Goal: Task Accomplishment & Management: Manage account settings

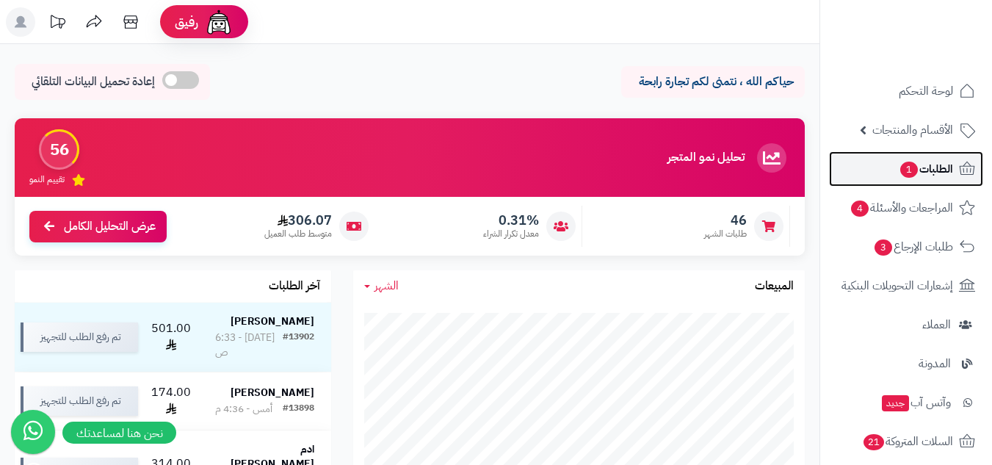
click at [904, 164] on span "1" at bounding box center [909, 170] width 19 height 18
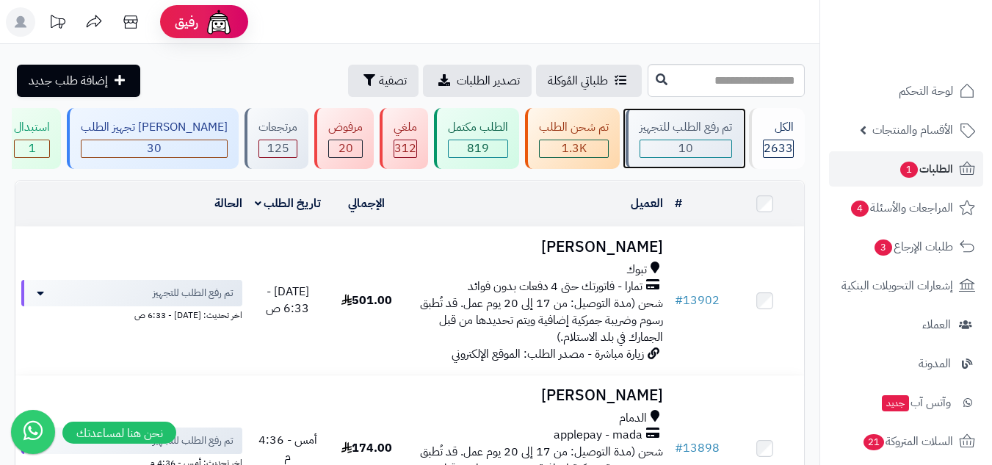
click at [679, 151] on span "10" at bounding box center [686, 149] width 15 height 18
click at [709, 73] on input "text" at bounding box center [726, 80] width 157 height 33
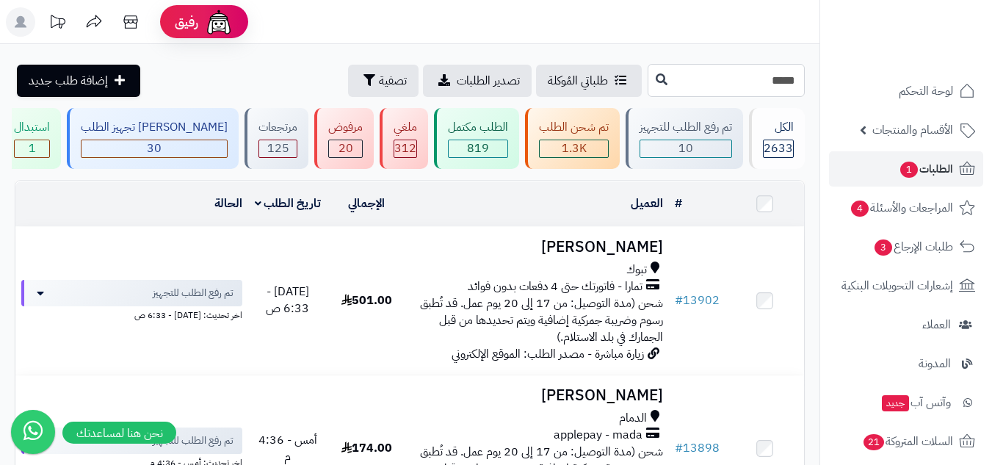
type input "*****"
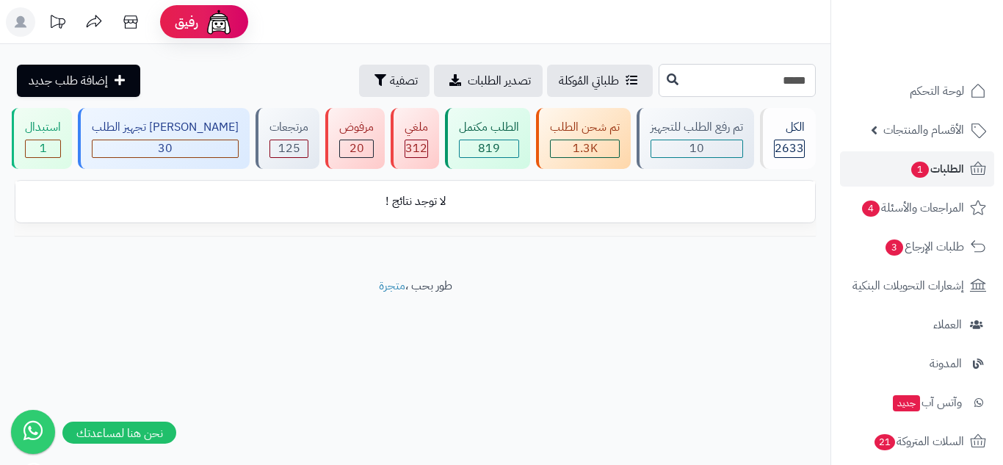
click at [726, 76] on input "*****" at bounding box center [737, 80] width 157 height 33
type input "*"
click at [783, 142] on span "2633" at bounding box center [789, 149] width 29 height 18
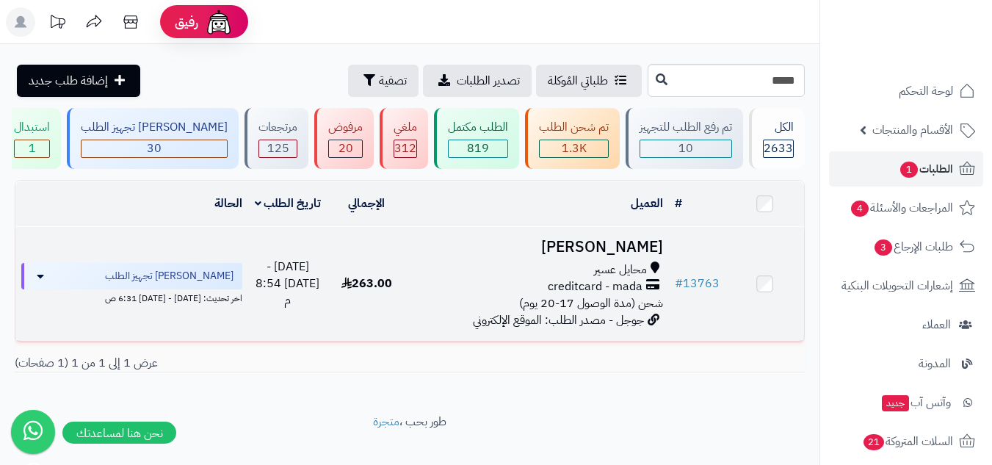
click at [482, 288] on div "creditcard - mada" at bounding box center [537, 286] width 251 height 17
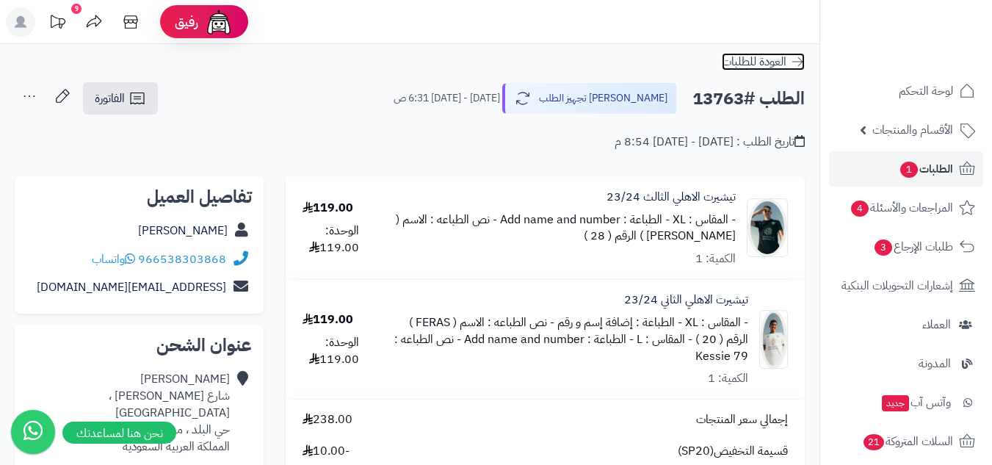
click at [795, 66] on icon at bounding box center [797, 61] width 15 height 15
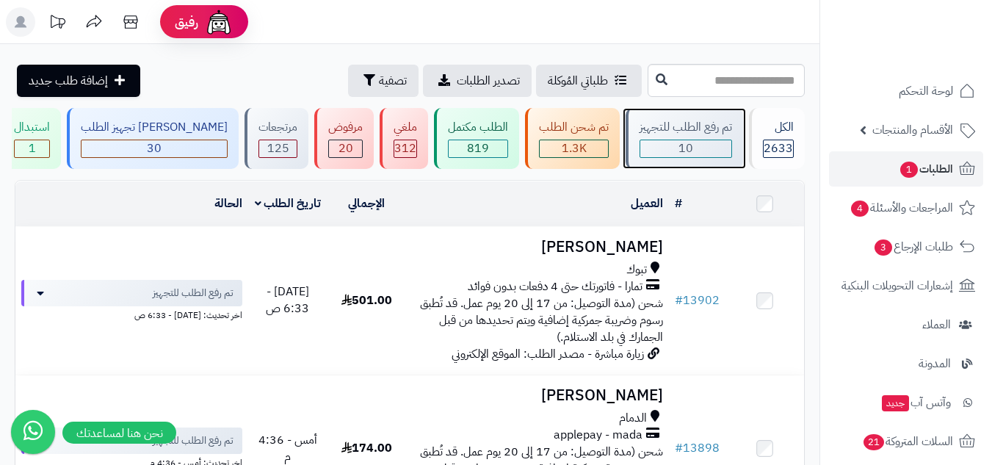
click at [703, 151] on div "10" at bounding box center [685, 148] width 91 height 17
click at [735, 79] on input "text" at bounding box center [726, 80] width 157 height 33
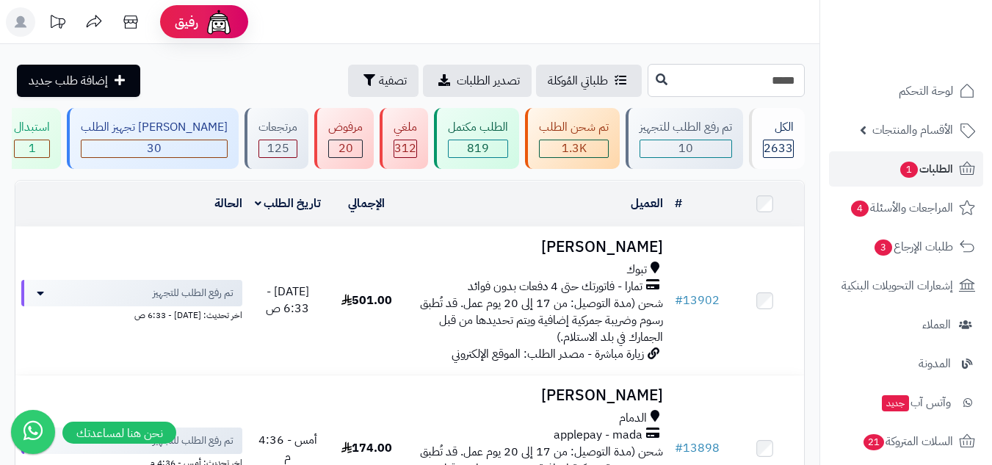
type input "*****"
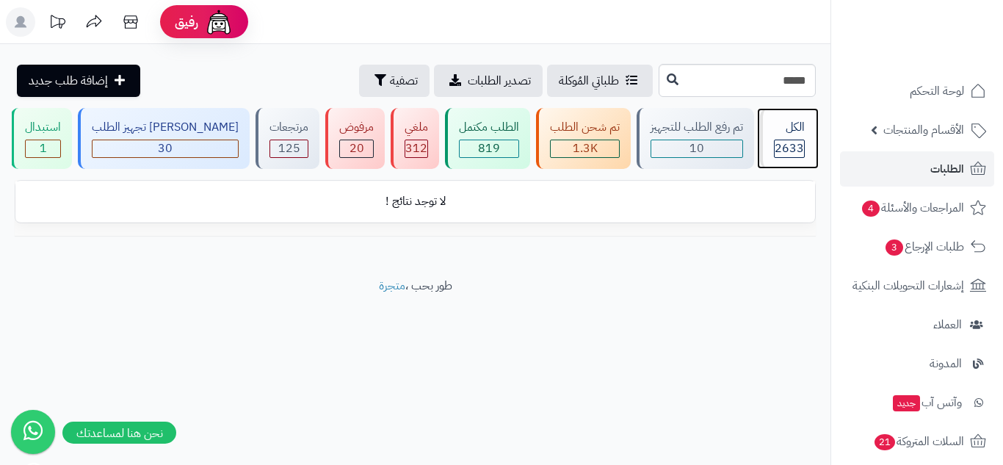
click at [794, 151] on span "2633" at bounding box center [789, 149] width 29 height 18
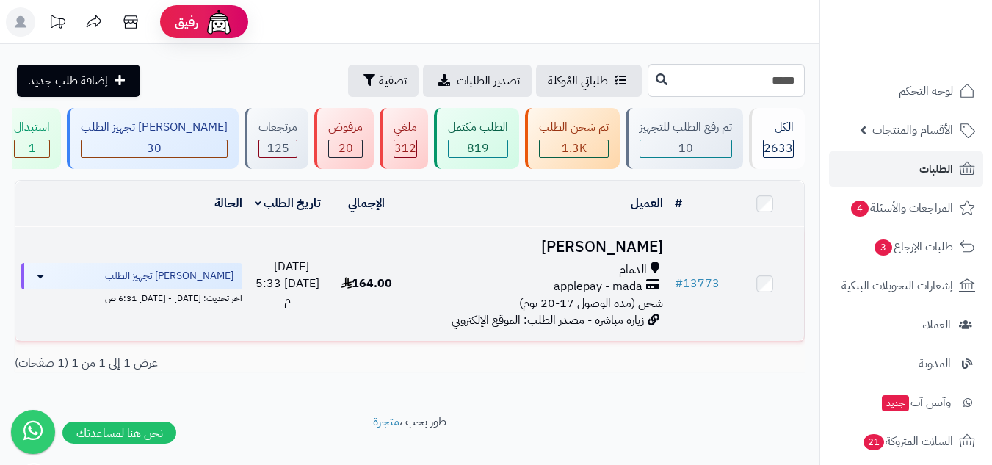
click at [512, 264] on div "الدمام" at bounding box center [537, 269] width 251 height 17
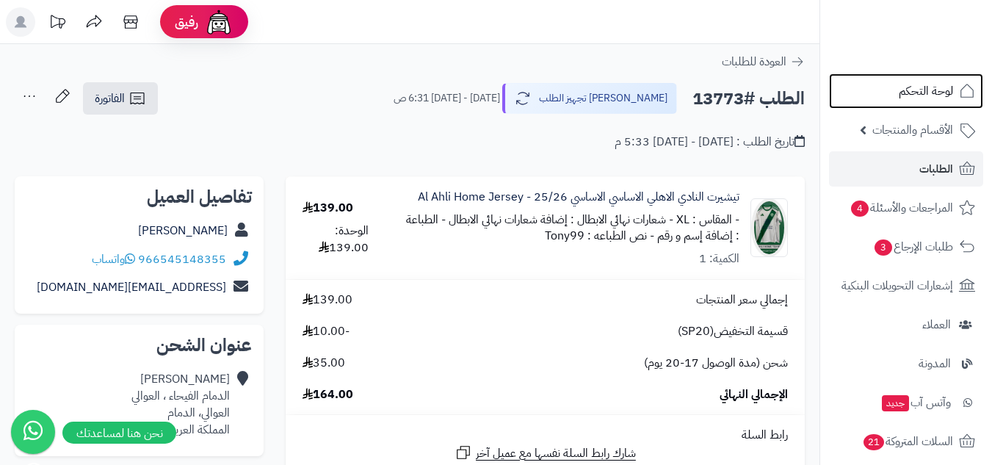
drag, startPoint x: 970, startPoint y: 82, endPoint x: 944, endPoint y: 11, distance: 75.0
click at [970, 84] on link "لوحة التحكم" at bounding box center [906, 90] width 154 height 35
